Goal: Participate in discussion

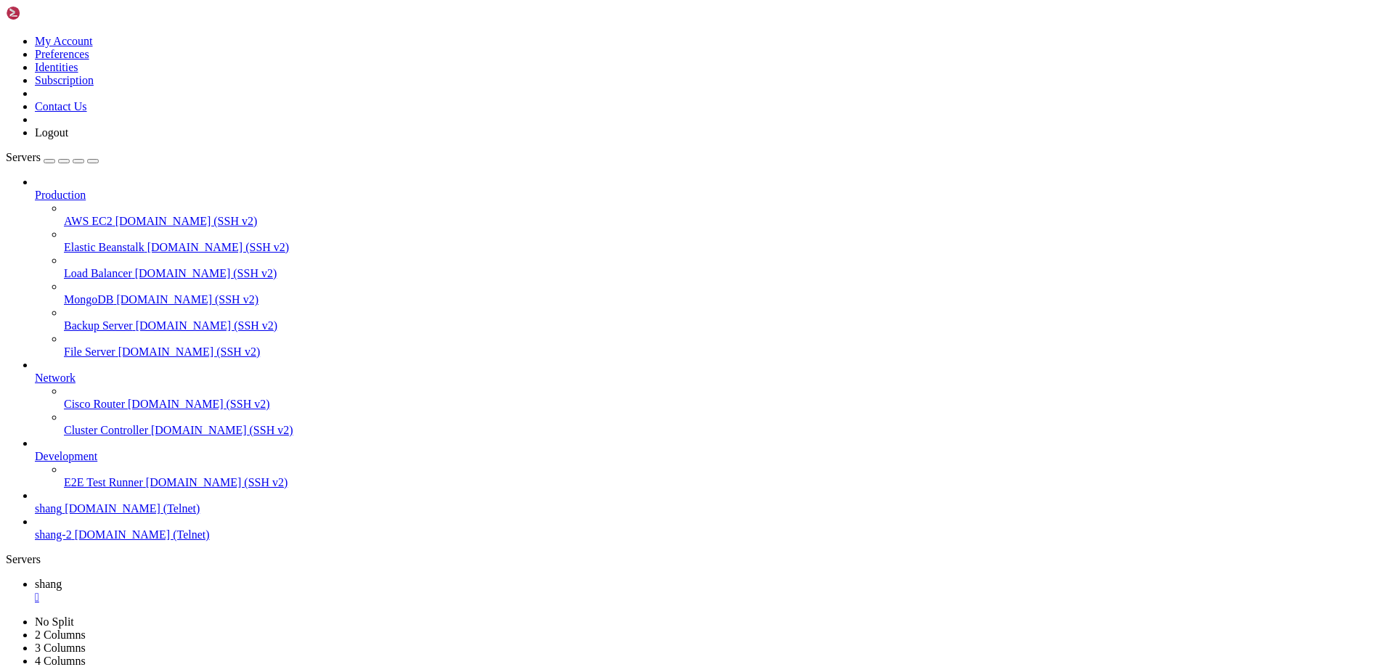
scroll to position [14, 3]
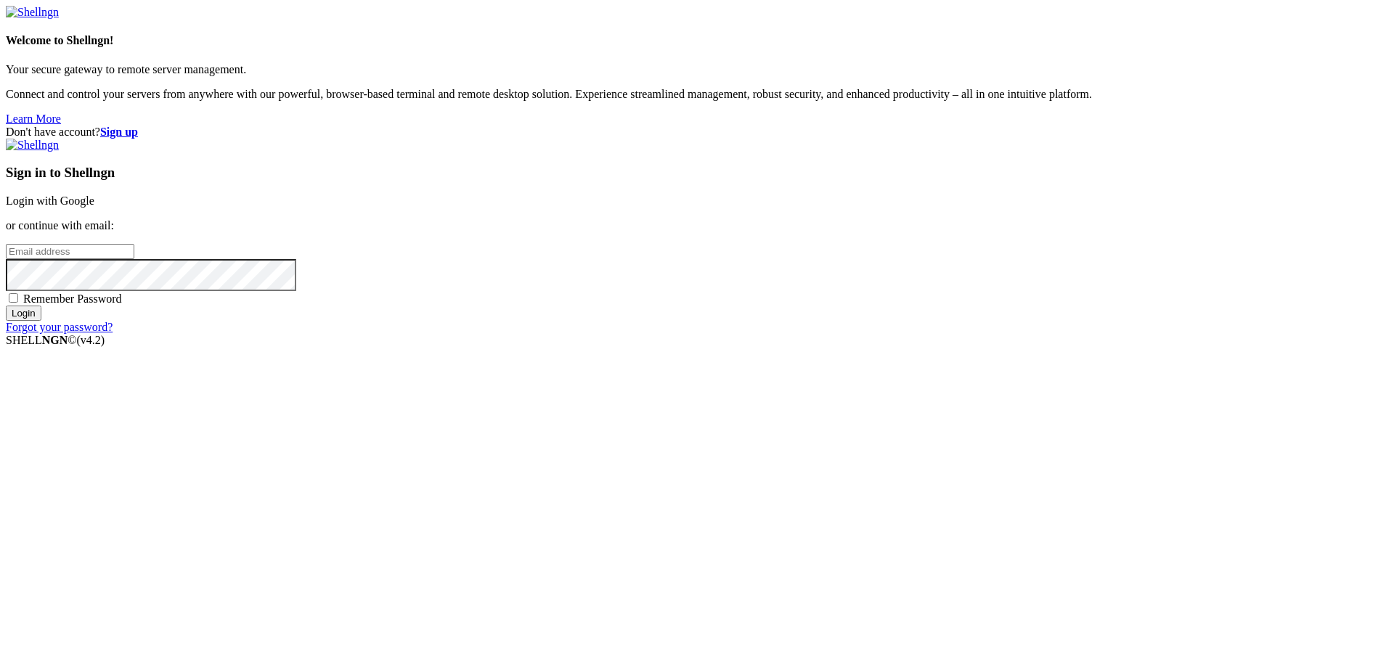
click at [94, 207] on link "Login with Google" at bounding box center [50, 201] width 89 height 12
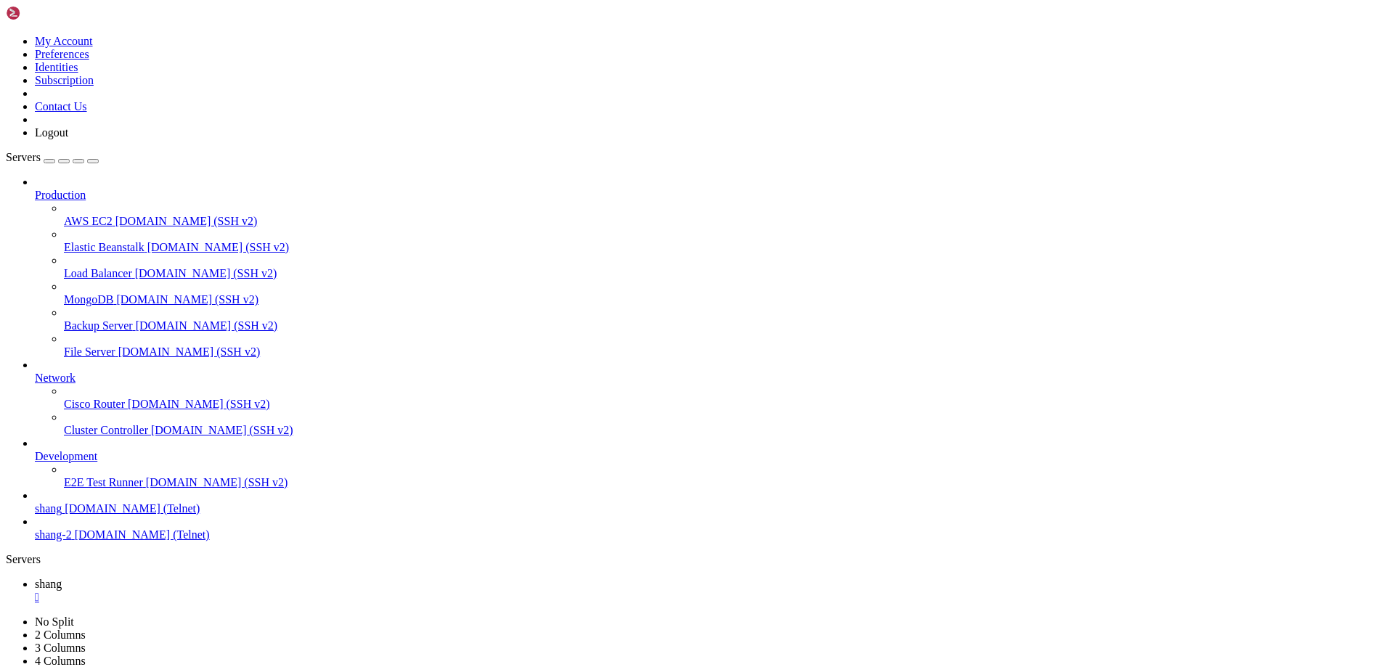
scroll to position [10272, 0]
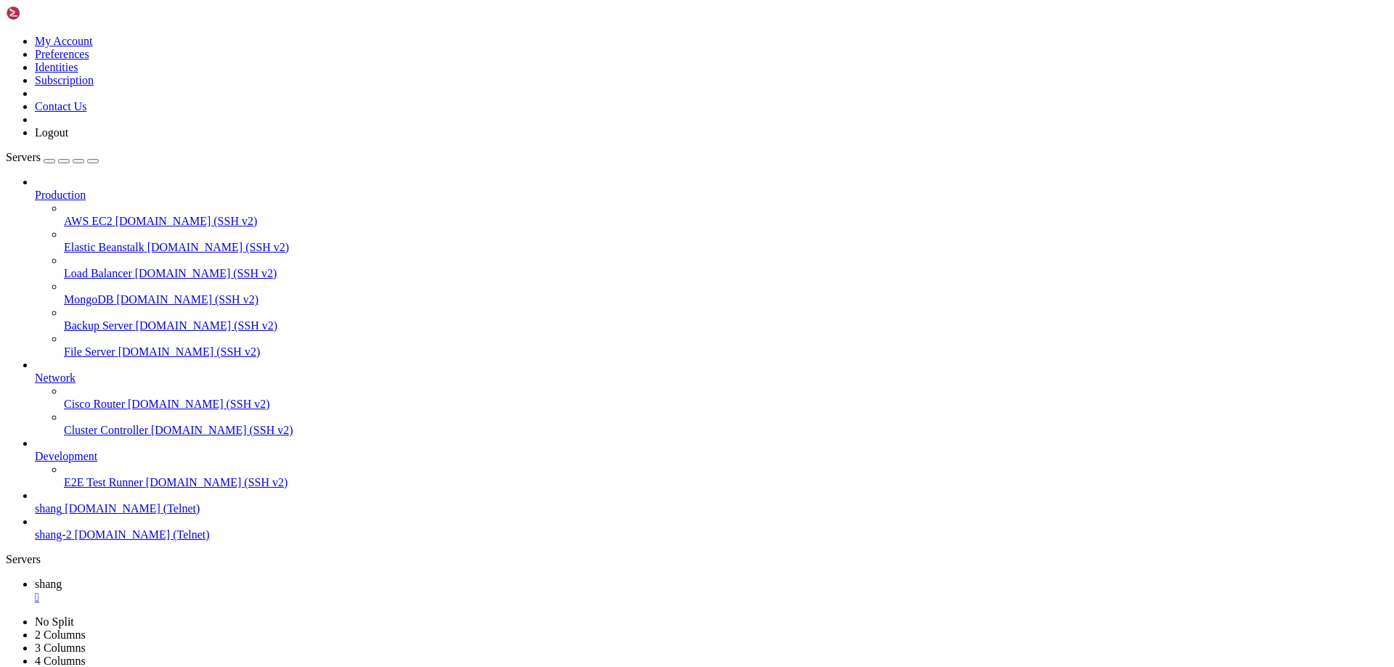
drag, startPoint x: 49, startPoint y: 1319, endPoint x: 680, endPoint y: 1370, distance: 633.1
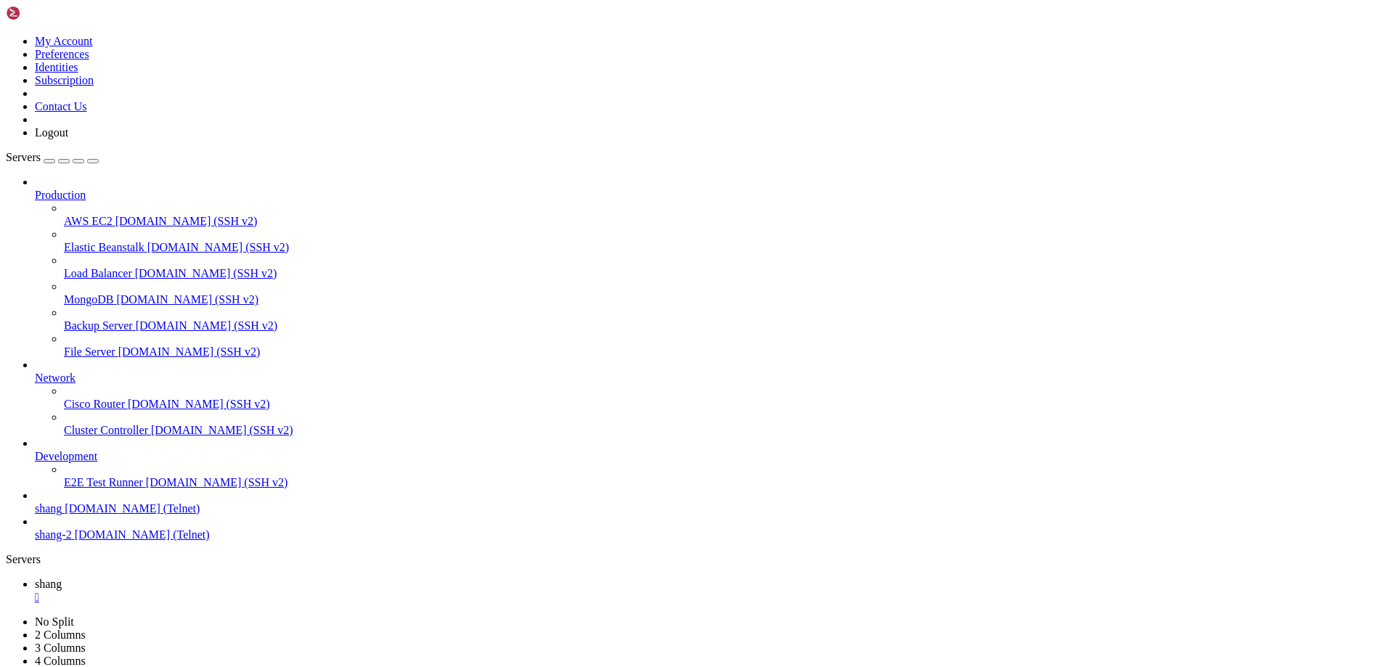
scroll to position [13997, 0]
